Goal: Transaction & Acquisition: Download file/media

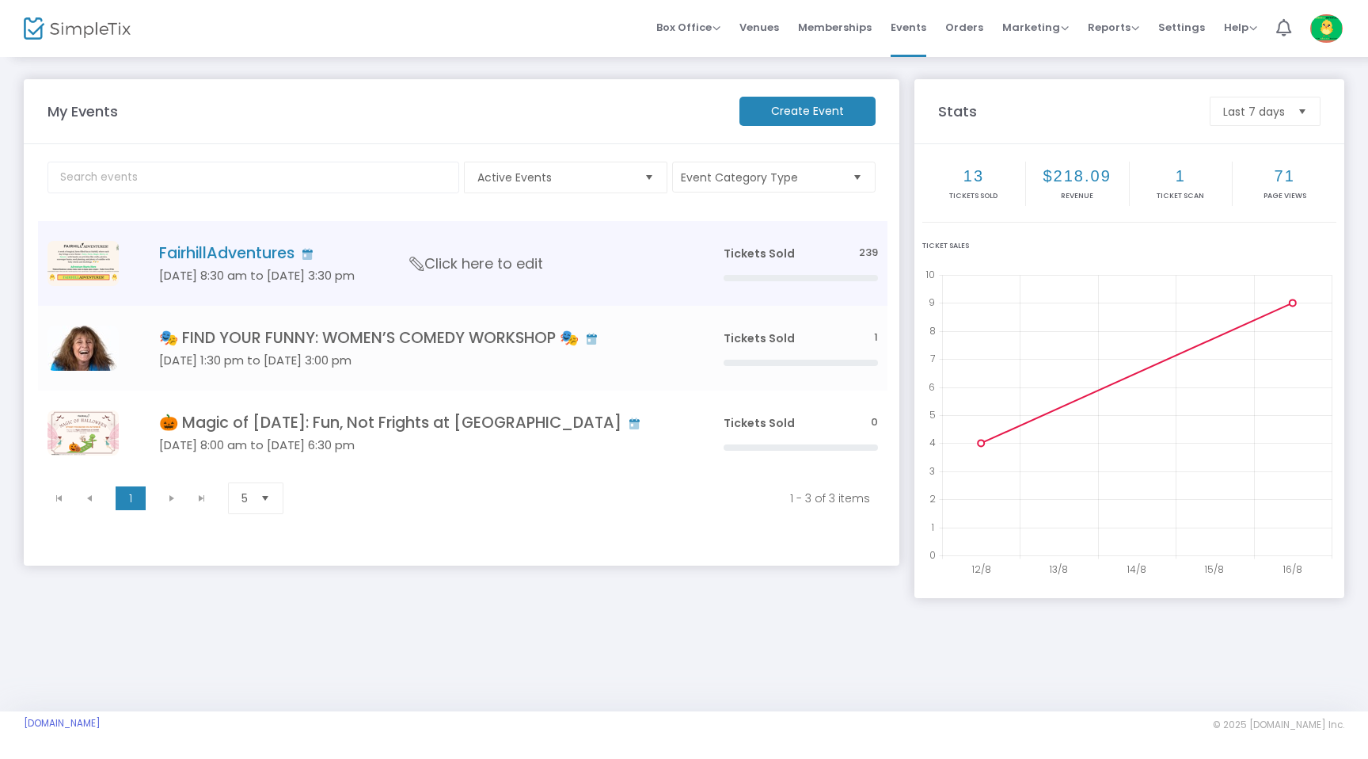
click at [279, 273] on h5 "[DATE] 8:30 am to [DATE] 3:30 pm" at bounding box center [417, 275] width 517 height 14
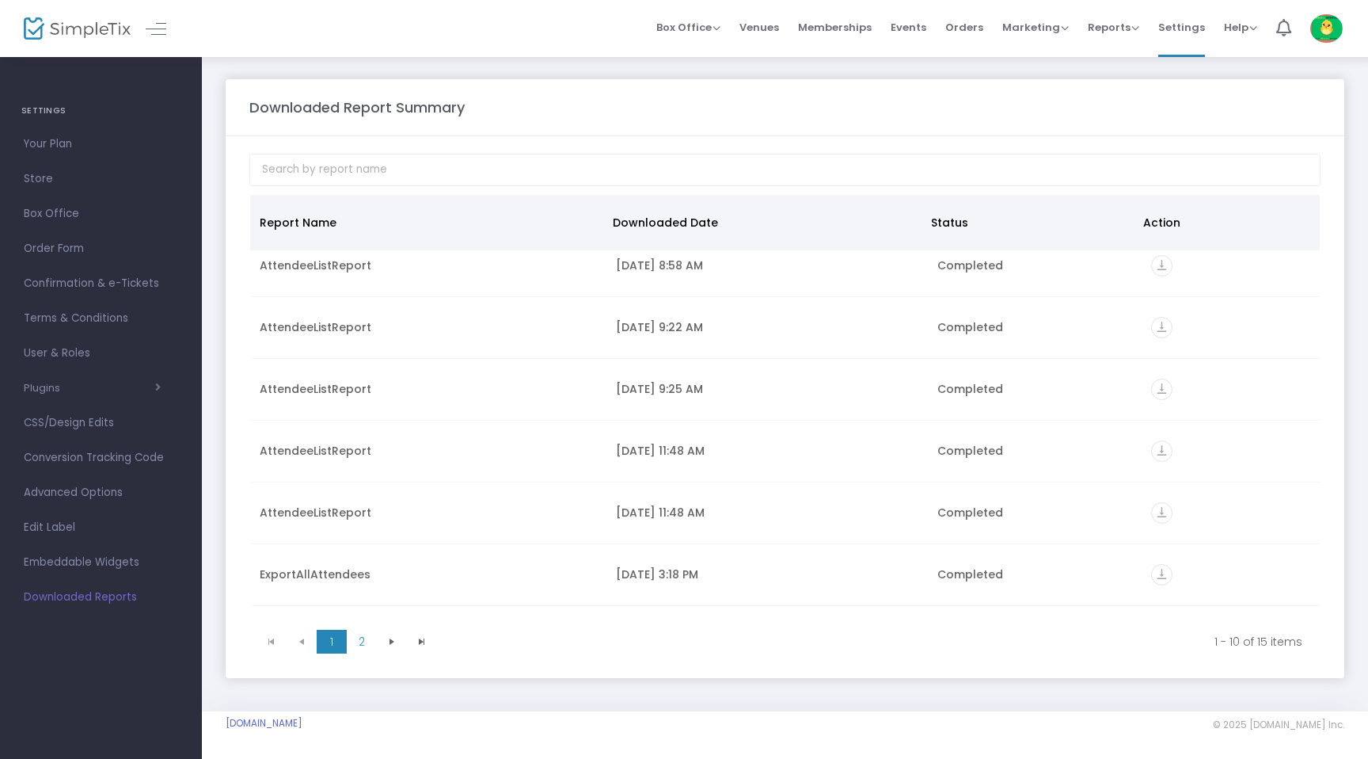
scroll to position [245, 0]
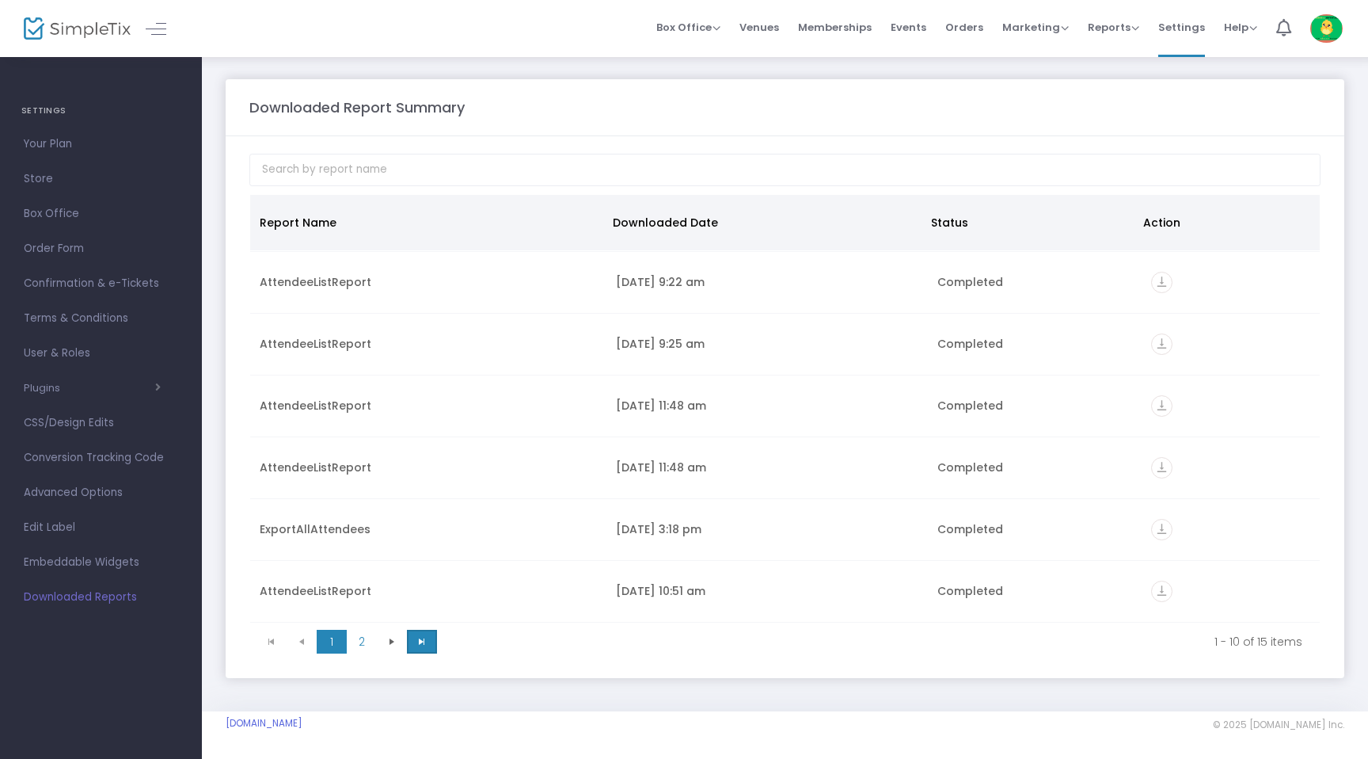
click at [422, 639] on span "Go to the last page" at bounding box center [422, 641] width 13 height 13
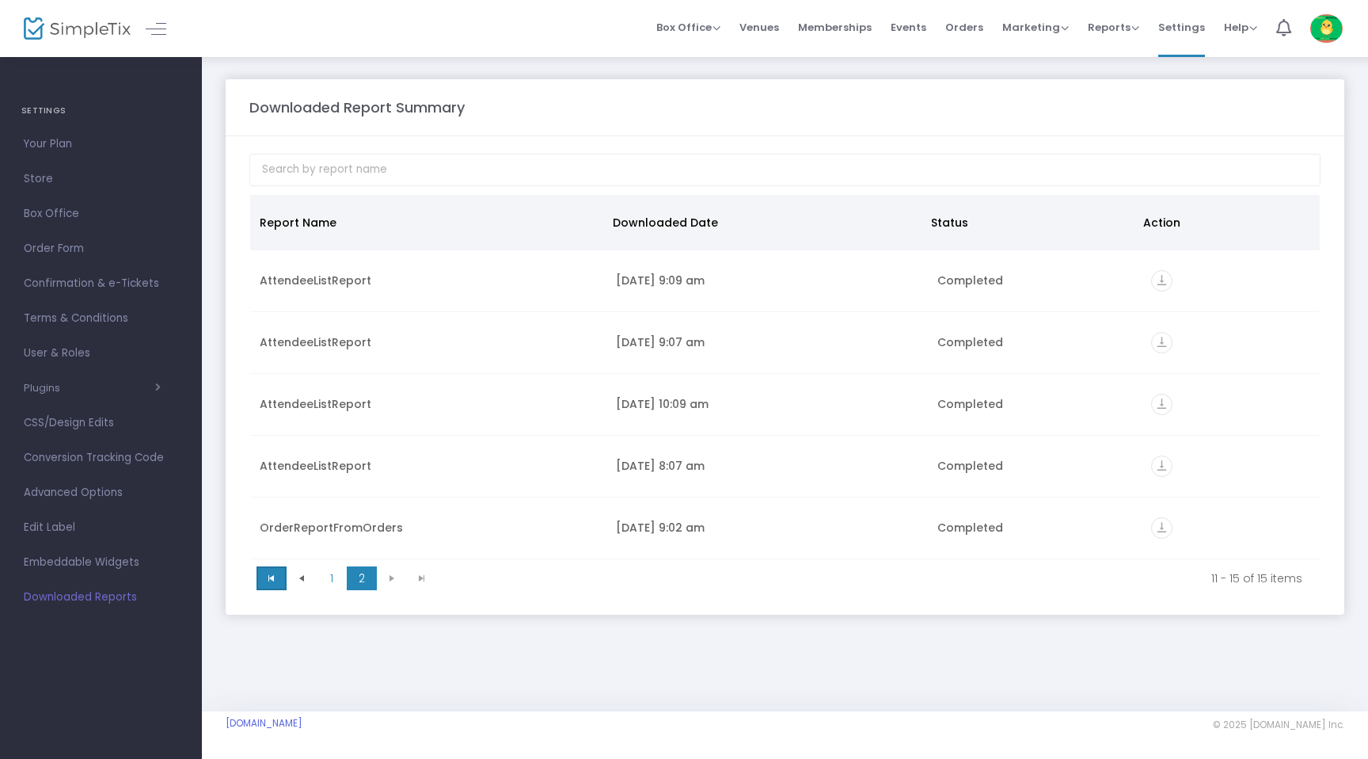
click at [268, 578] on span "Go to the first page" at bounding box center [271, 578] width 13 height 13
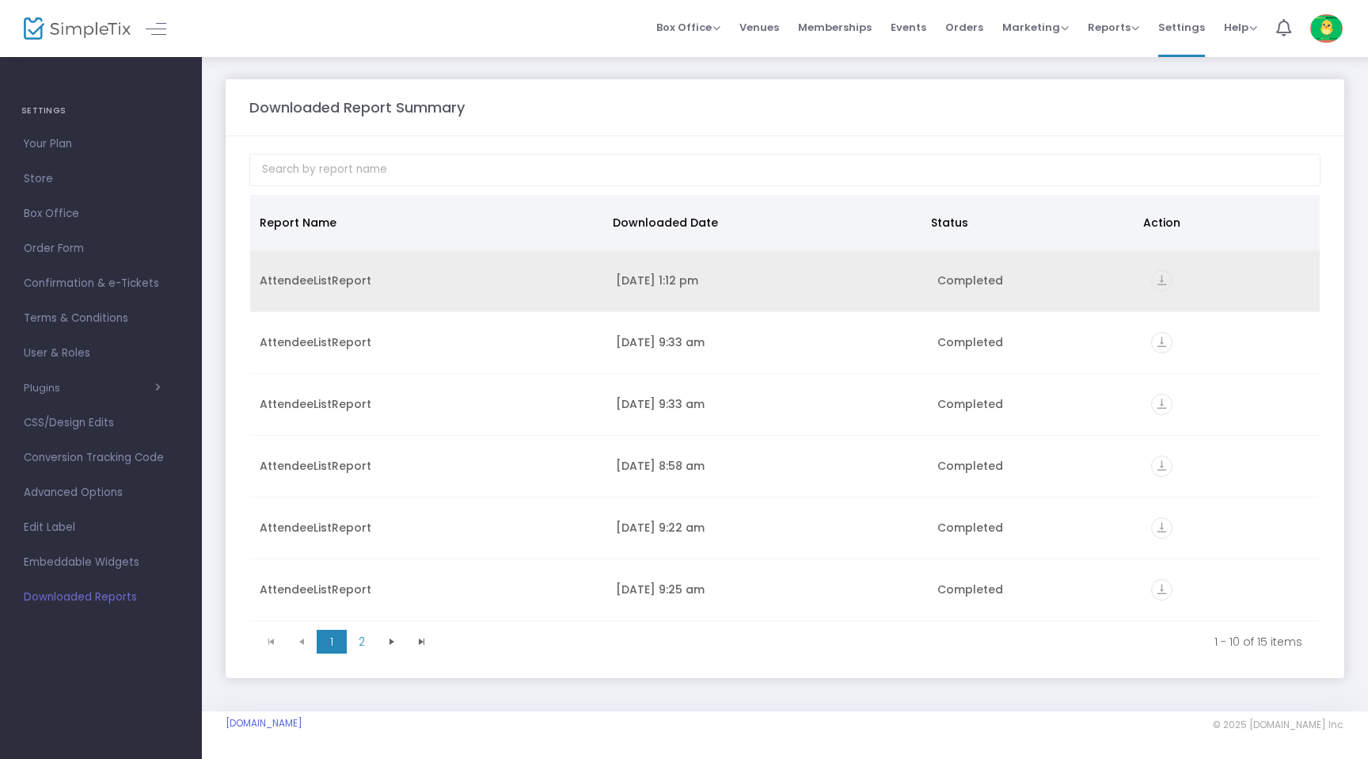
click at [661, 272] on td "[DATE] 1:12 pm" at bounding box center [767, 281] width 321 height 62
click at [651, 281] on div "16/08/2025 1:12 pm" at bounding box center [767, 280] width 302 height 16
click at [305, 275] on div "AttendeeListReport" at bounding box center [428, 280] width 337 height 16
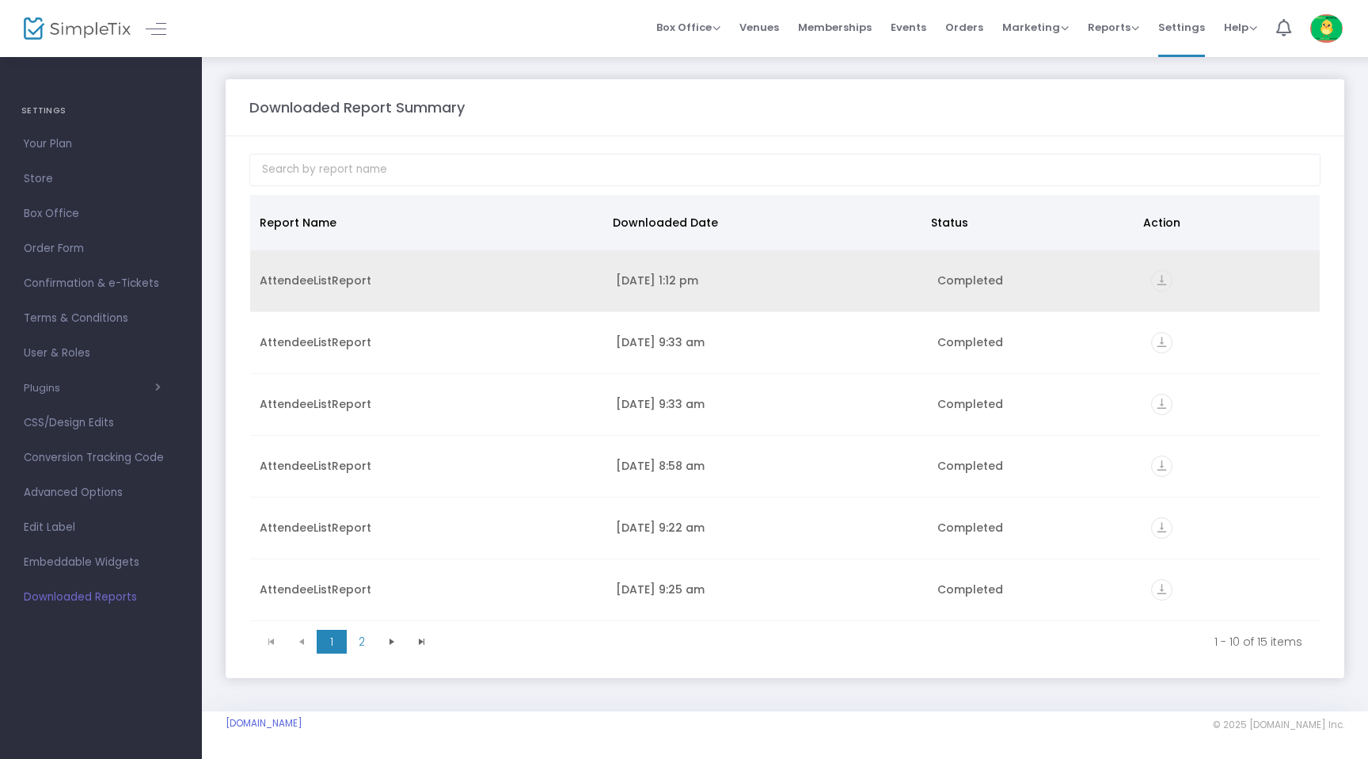
click at [348, 281] on div "AttendeeListReport" at bounding box center [428, 280] width 337 height 16
